Goal: Find specific page/section: Find specific page/section

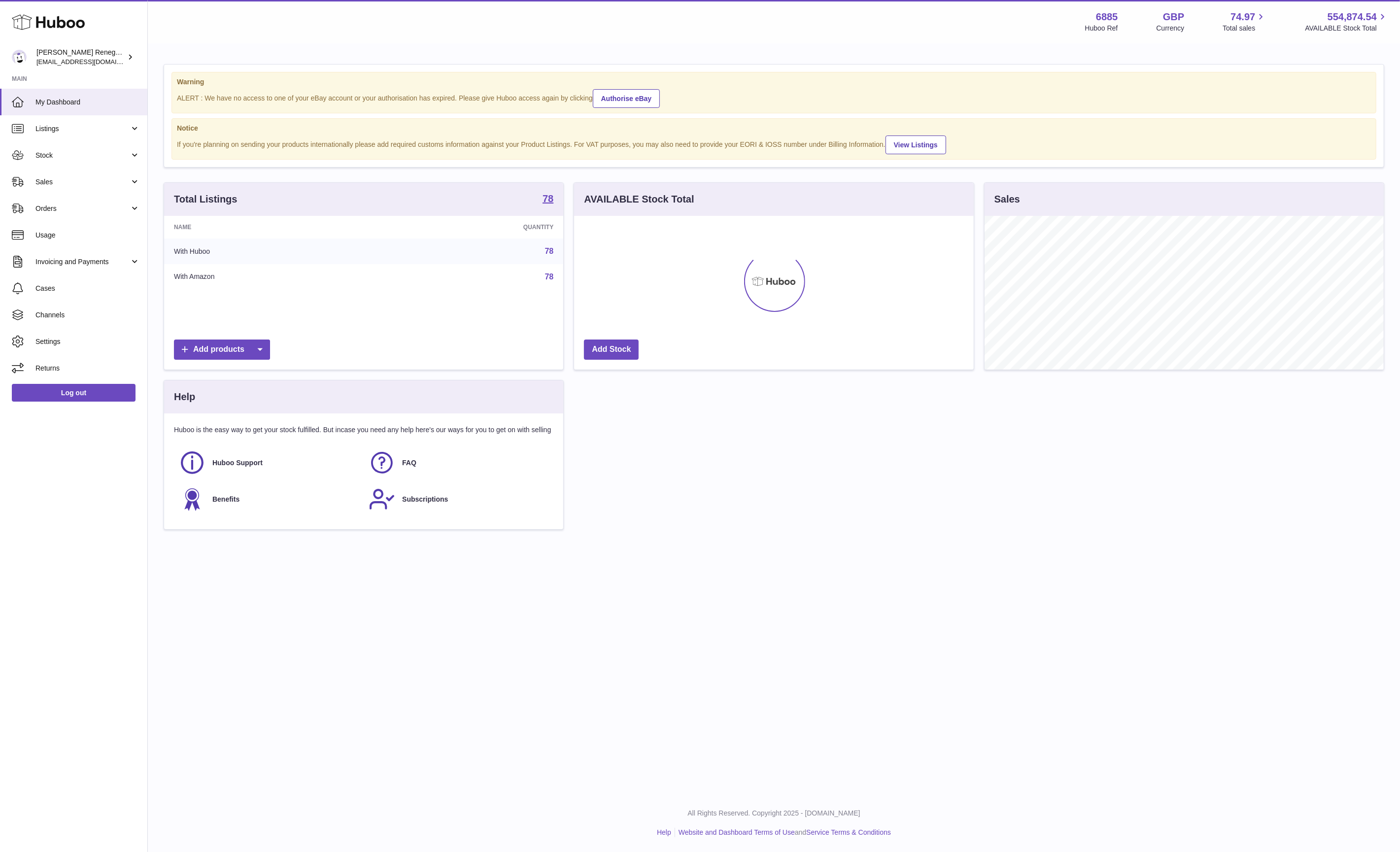
scroll to position [154, 399]
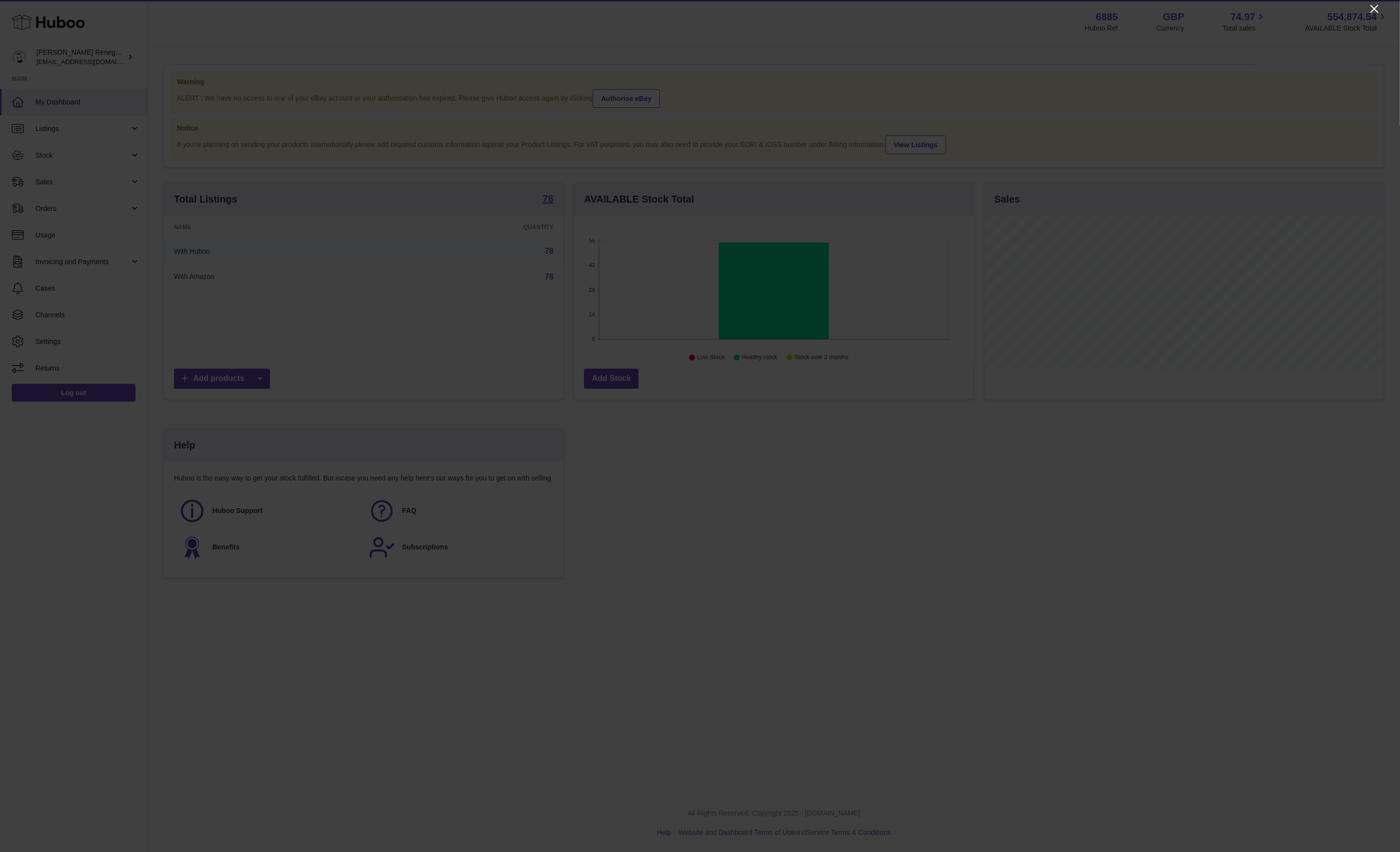
click at [1369, 8] on icon "Close" at bounding box center [1374, 9] width 12 height 12
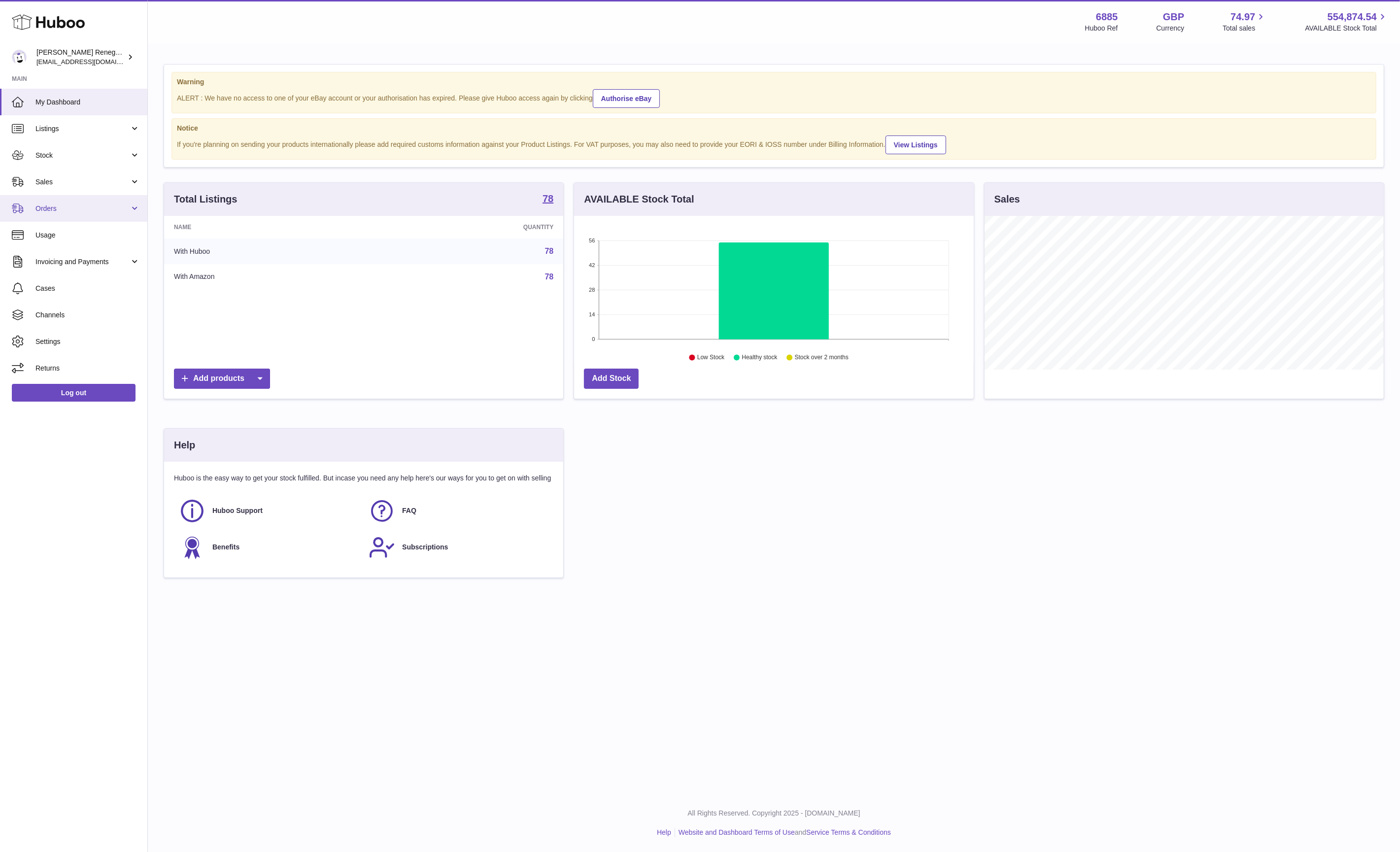
click at [129, 213] on link "Orders" at bounding box center [73, 208] width 147 height 27
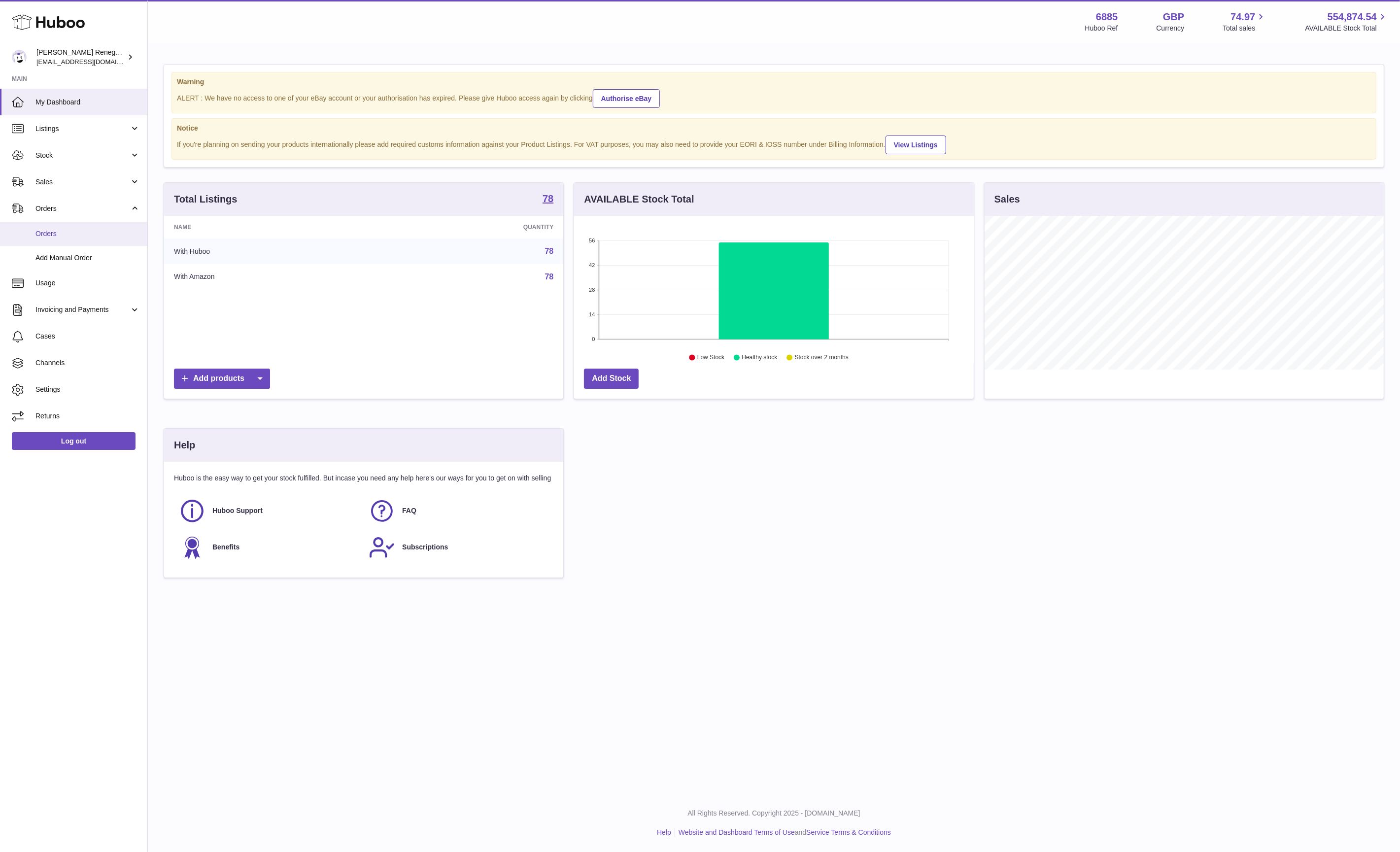
click at [107, 231] on span "Orders" at bounding box center [88, 234] width 104 height 9
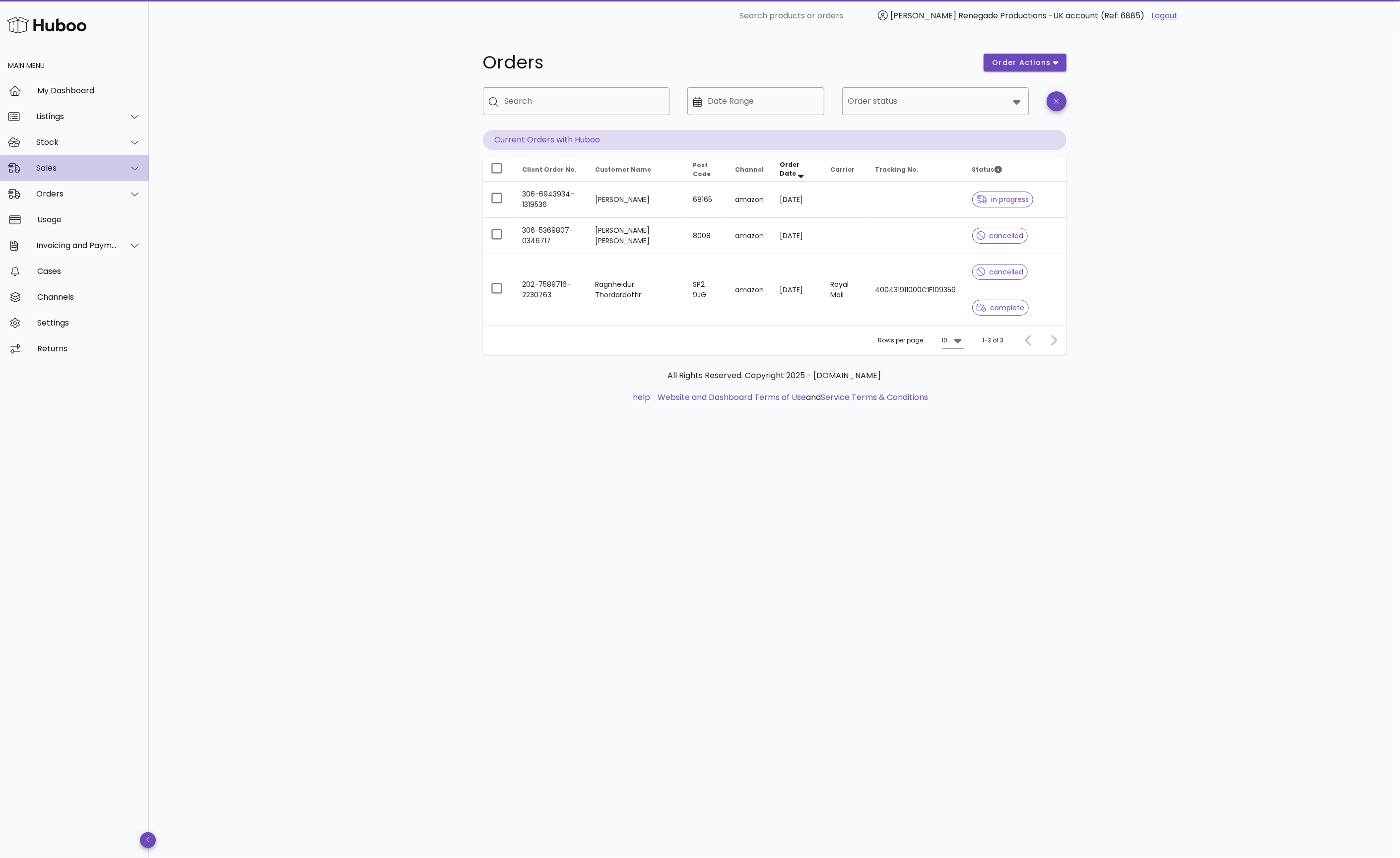
click at [74, 167] on div "Sales" at bounding box center [77, 168] width 81 height 9
click at [74, 191] on div "Sales" at bounding box center [88, 192] width 105 height 9
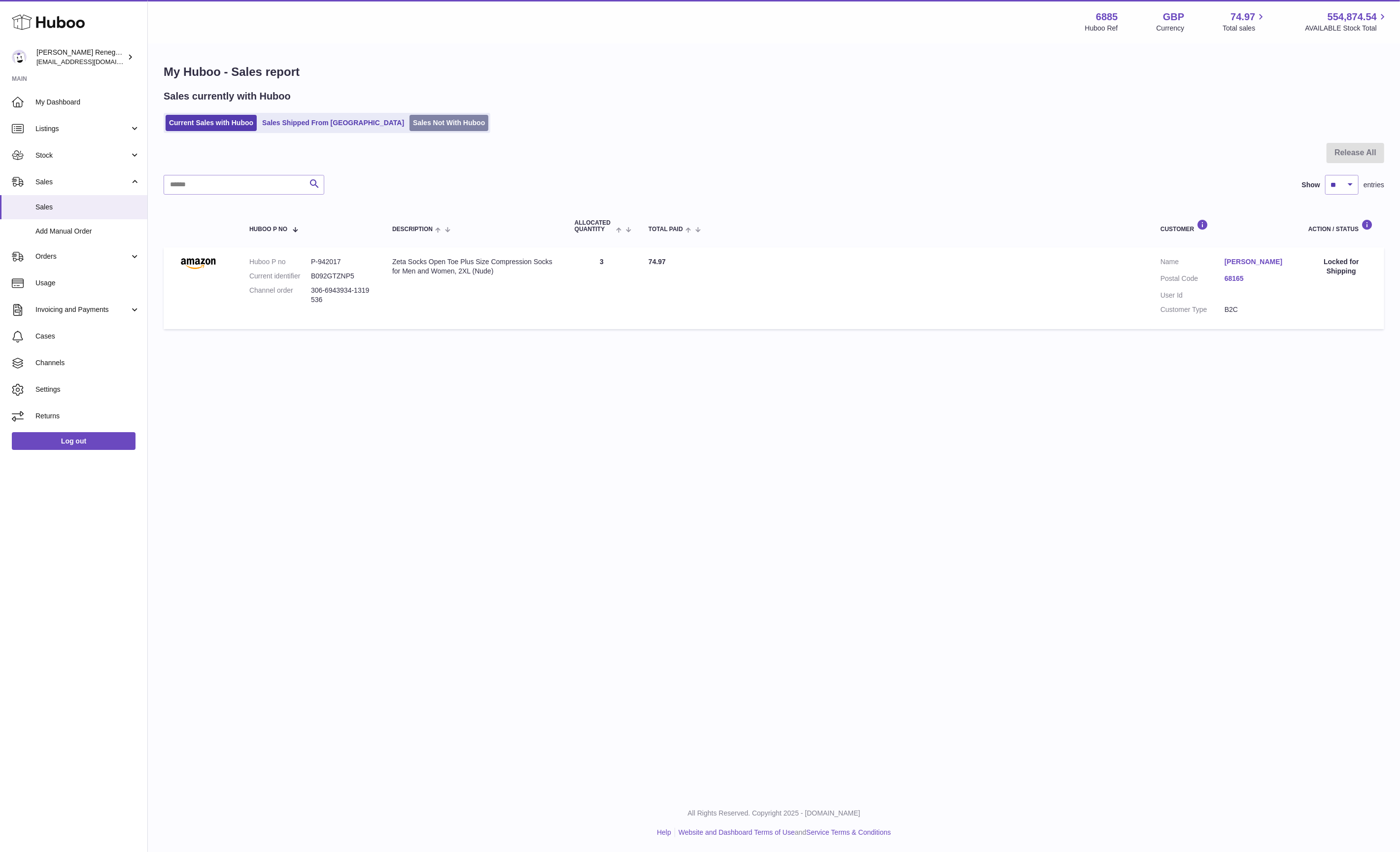
click at [409, 119] on link "Sales Not With Huboo" at bounding box center [449, 123] width 79 height 16
